Goal: Task Accomplishment & Management: Use online tool/utility

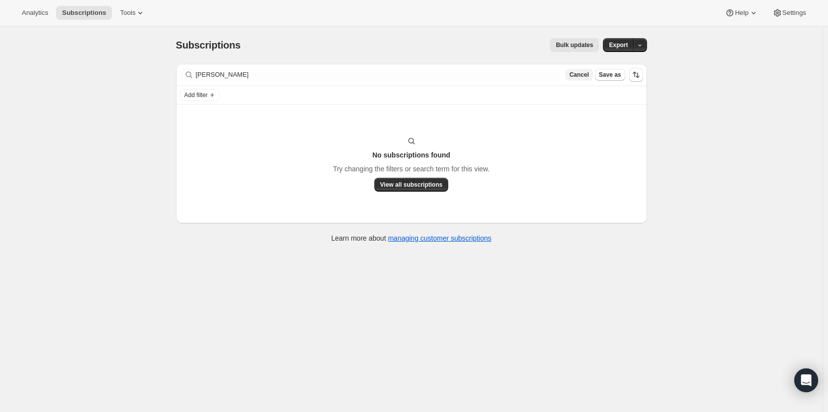
click at [577, 75] on span "Cancel" at bounding box center [578, 75] width 19 height 8
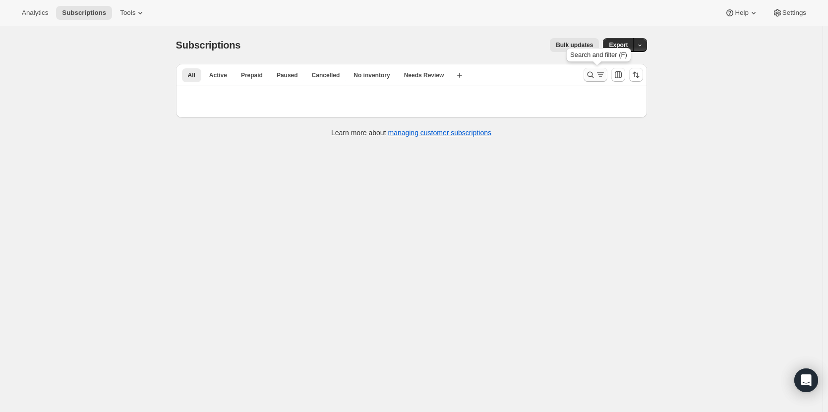
click at [592, 80] on button "Search and filter results" at bounding box center [596, 75] width 24 height 14
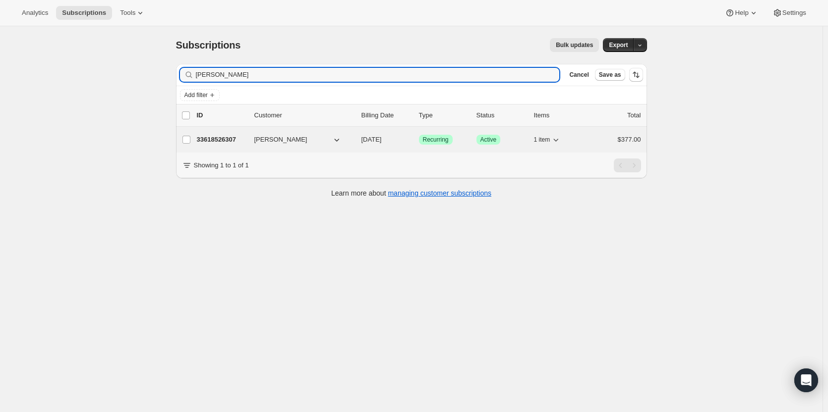
type input "Jenna Mitchem"
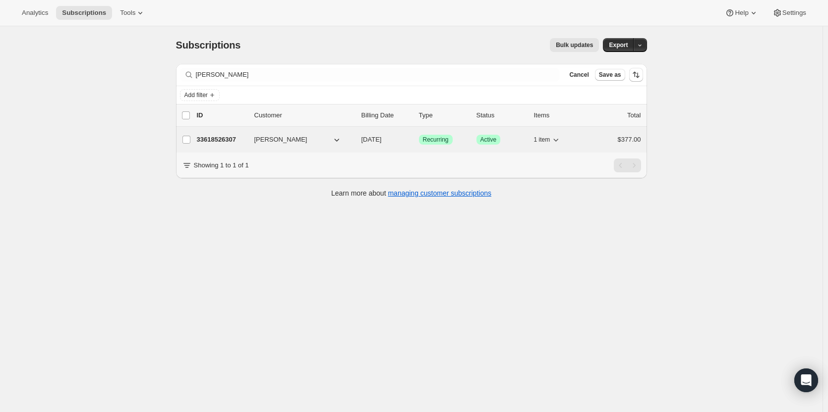
click at [226, 139] on p "33618526307" at bounding box center [222, 140] width 50 height 10
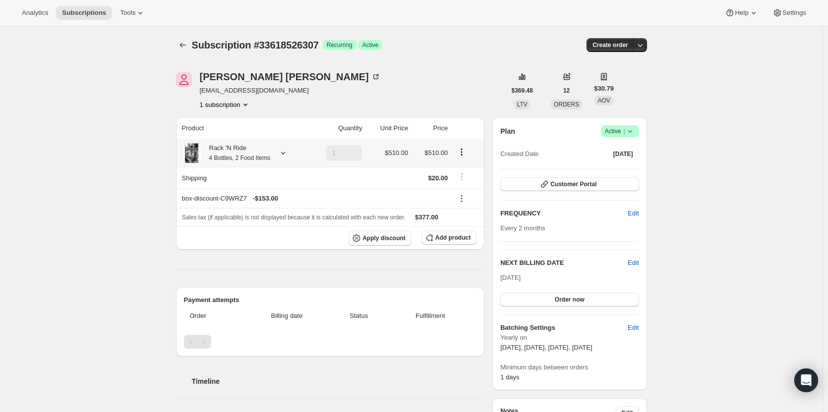
click at [223, 160] on small "4 Bottles, 2 Food Items" at bounding box center [239, 158] width 61 height 7
click at [224, 157] on small "4 Bottles, 2 Food Items" at bounding box center [239, 158] width 61 height 7
click at [224, 155] on div "Rack 'N Ride 4 Bottles, 2 Food Items" at bounding box center [236, 153] width 68 height 20
click at [779, 204] on div "Subscription #33618526307. This page is ready Subscription #33618526307 Success…" at bounding box center [411, 334] width 822 height 616
click at [254, 76] on div "Jenna Mitchem" at bounding box center [290, 77] width 181 height 10
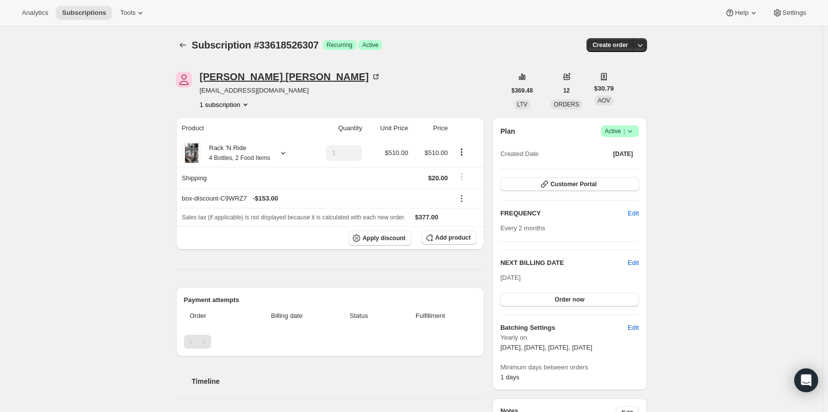
click at [371, 81] on icon at bounding box center [376, 77] width 10 height 10
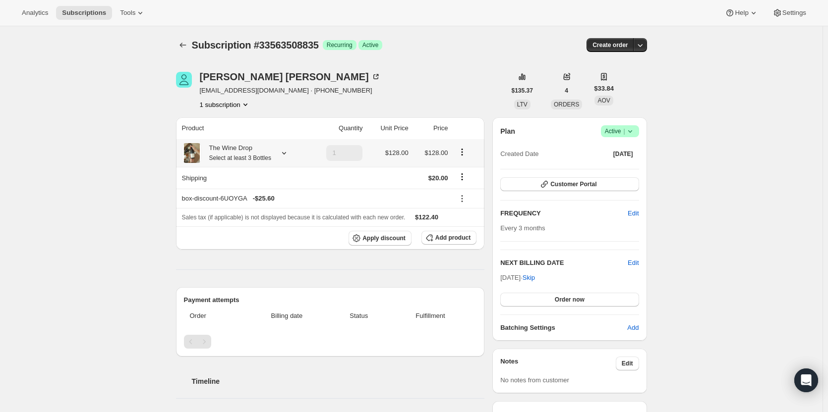
scroll to position [219, 0]
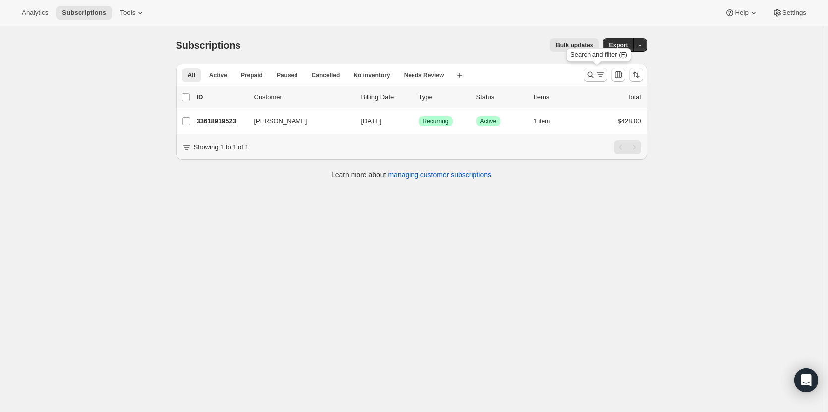
click at [590, 75] on icon "Search and filter results" at bounding box center [591, 75] width 10 height 10
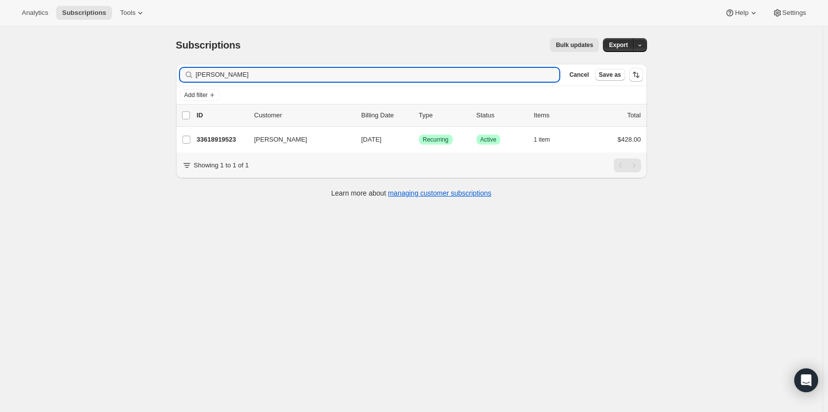
drag, startPoint x: 261, startPoint y: 77, endPoint x: 183, endPoint y: 70, distance: 78.6
click at [183, 70] on div "Janet Cast Clear" at bounding box center [370, 75] width 380 height 14
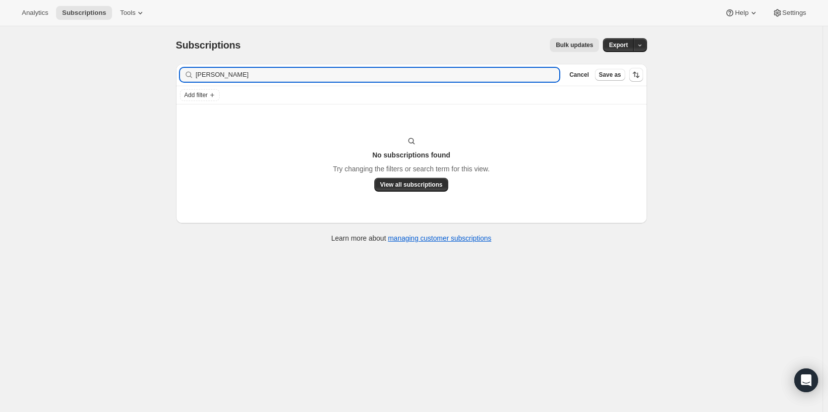
type input "Ashley Cox"
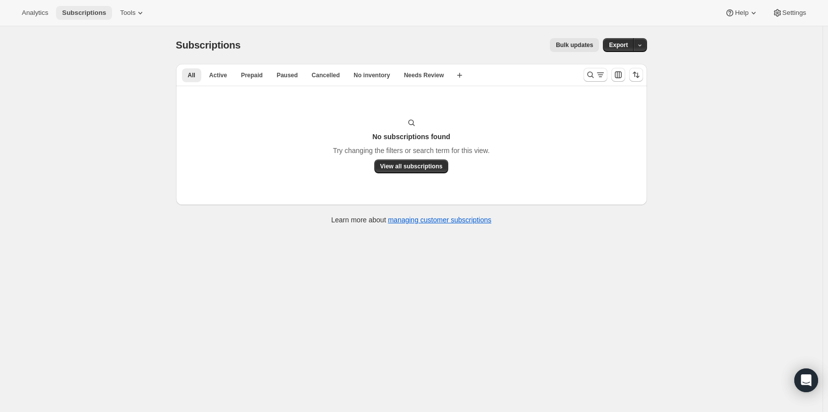
click at [97, 14] on span "Subscriptions" at bounding box center [84, 13] width 44 height 8
click at [592, 75] on icon "Search and filter results" at bounding box center [591, 75] width 10 height 10
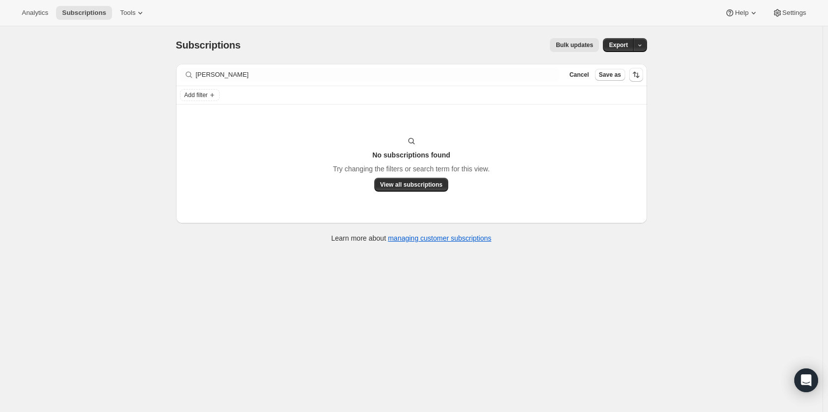
click at [109, 42] on div "Subscriptions. This page is ready Subscriptions Bulk updates More actions Bulk …" at bounding box center [411, 232] width 822 height 412
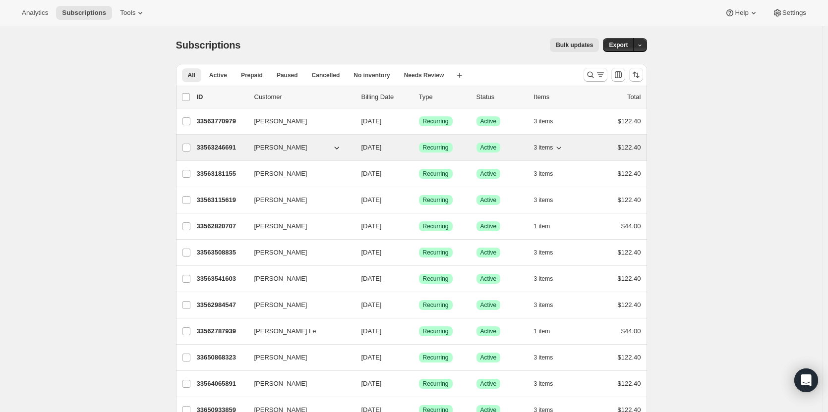
click at [212, 146] on p "33563246691" at bounding box center [222, 148] width 50 height 10
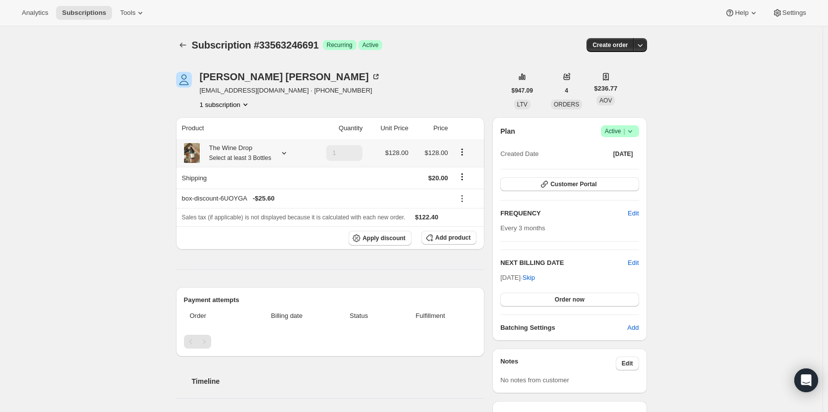
click at [283, 156] on icon at bounding box center [284, 153] width 10 height 10
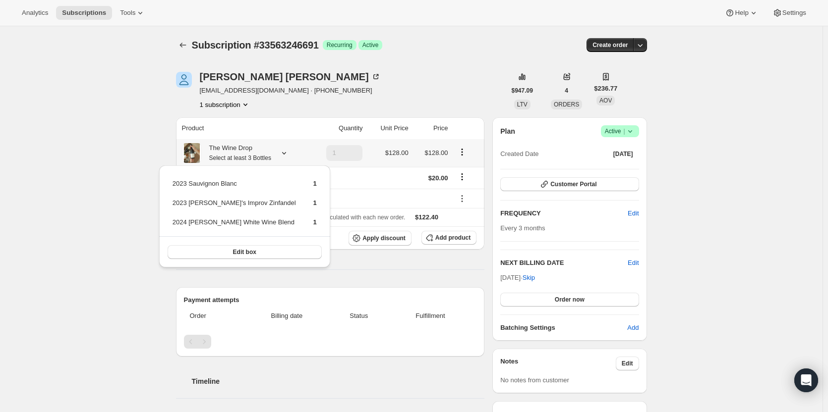
click at [289, 146] on div "The Wine Drop Select at least 3 Bottles" at bounding box center [244, 153] width 124 height 20
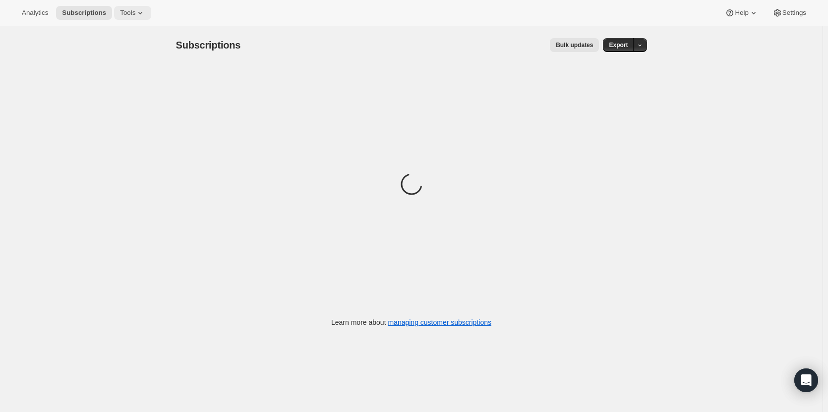
click at [122, 13] on span "Tools" at bounding box center [127, 13] width 15 height 8
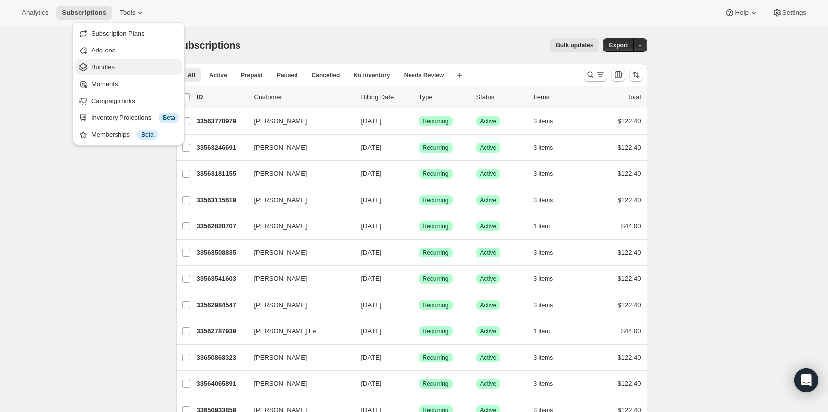
click at [124, 64] on span "Bundles" at bounding box center [135, 67] width 88 height 10
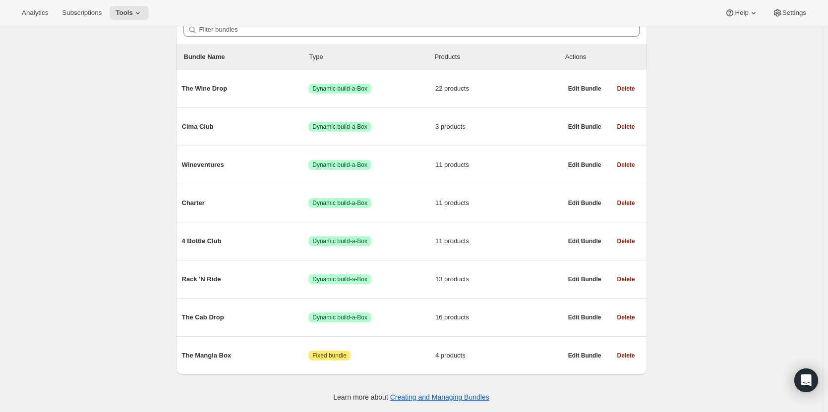
scroll to position [96, 0]
